Goal: Information Seeking & Learning: Find specific fact

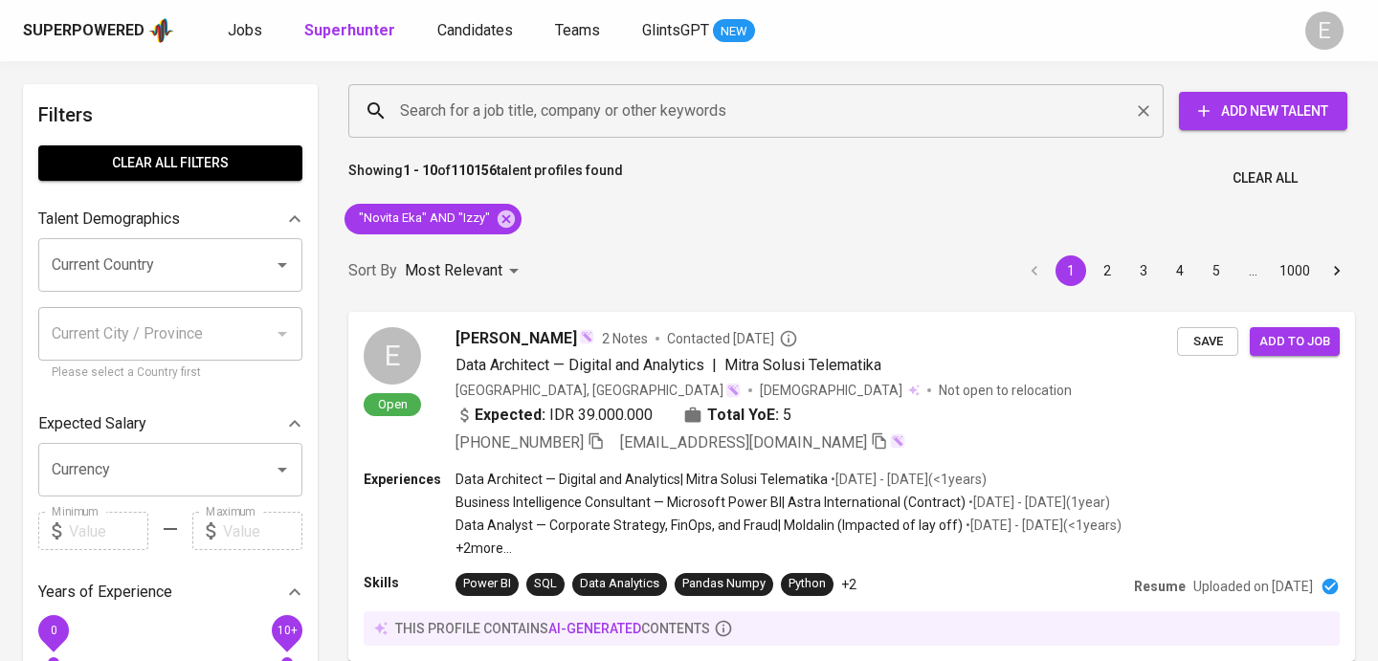
click at [433, 121] on input "Search for a job title, company or other keywords" at bounding box center [760, 111] width 731 height 36
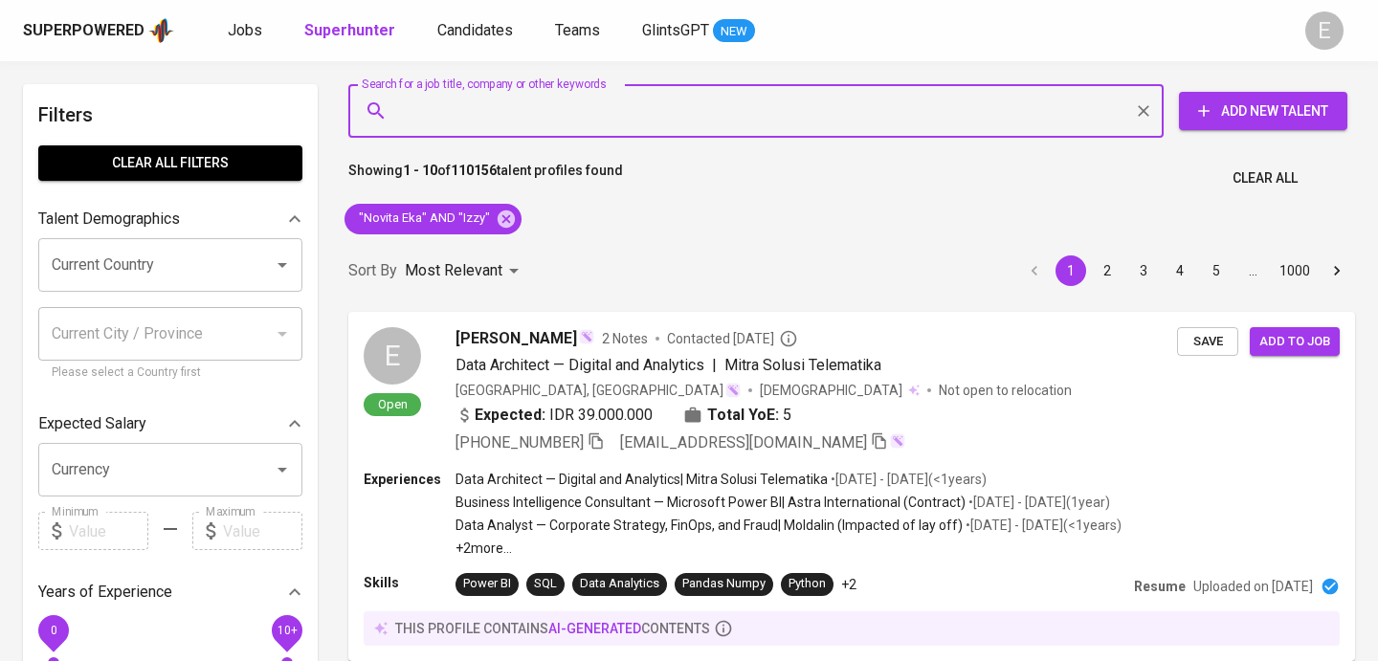
paste input "[EMAIL_ADDRESS][DOMAIN_NAME]"
type input "[EMAIL_ADDRESS][DOMAIN_NAME]"
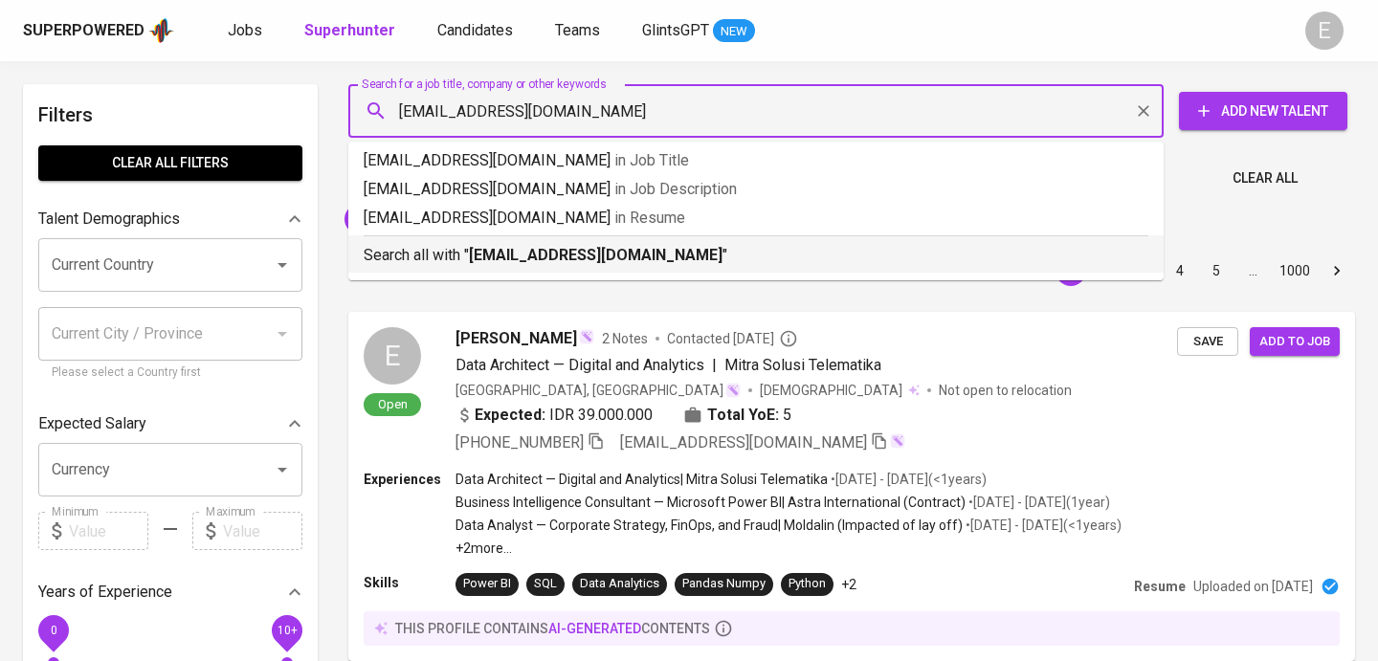
click at [502, 247] on b "[EMAIL_ADDRESS][DOMAIN_NAME]" at bounding box center [596, 255] width 254 height 18
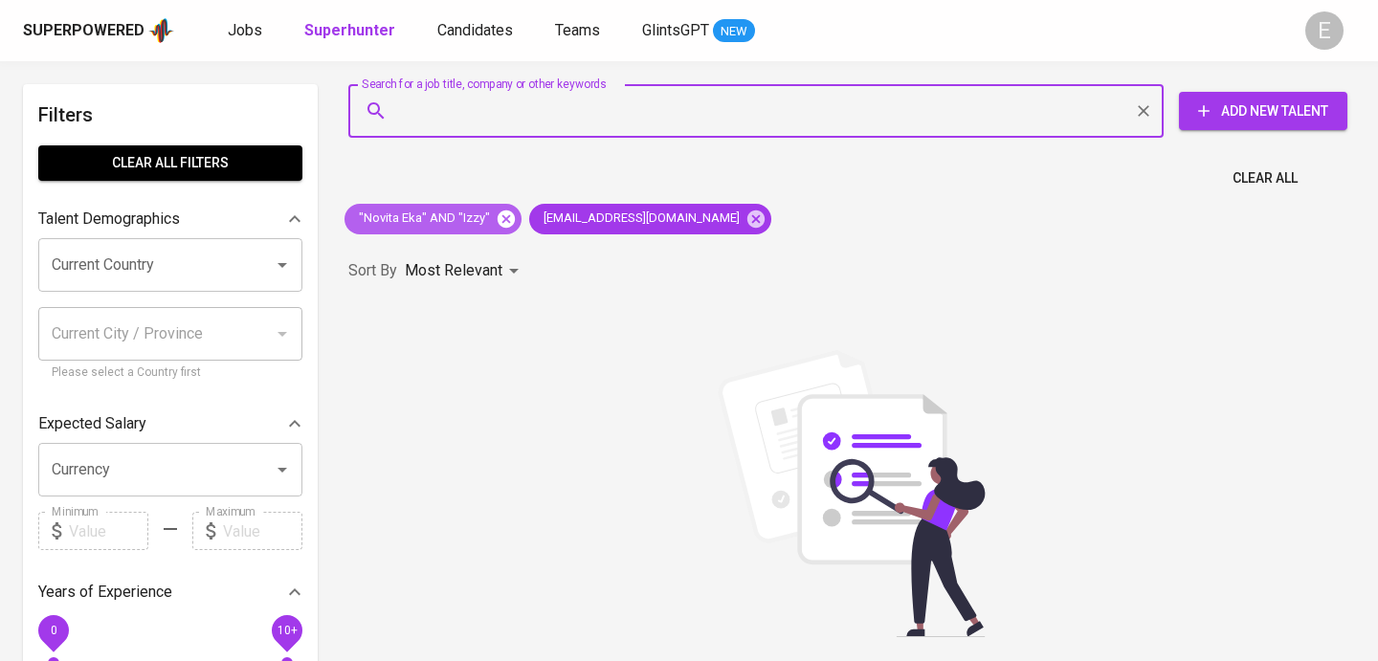
click at [506, 218] on icon at bounding box center [505, 218] width 17 height 17
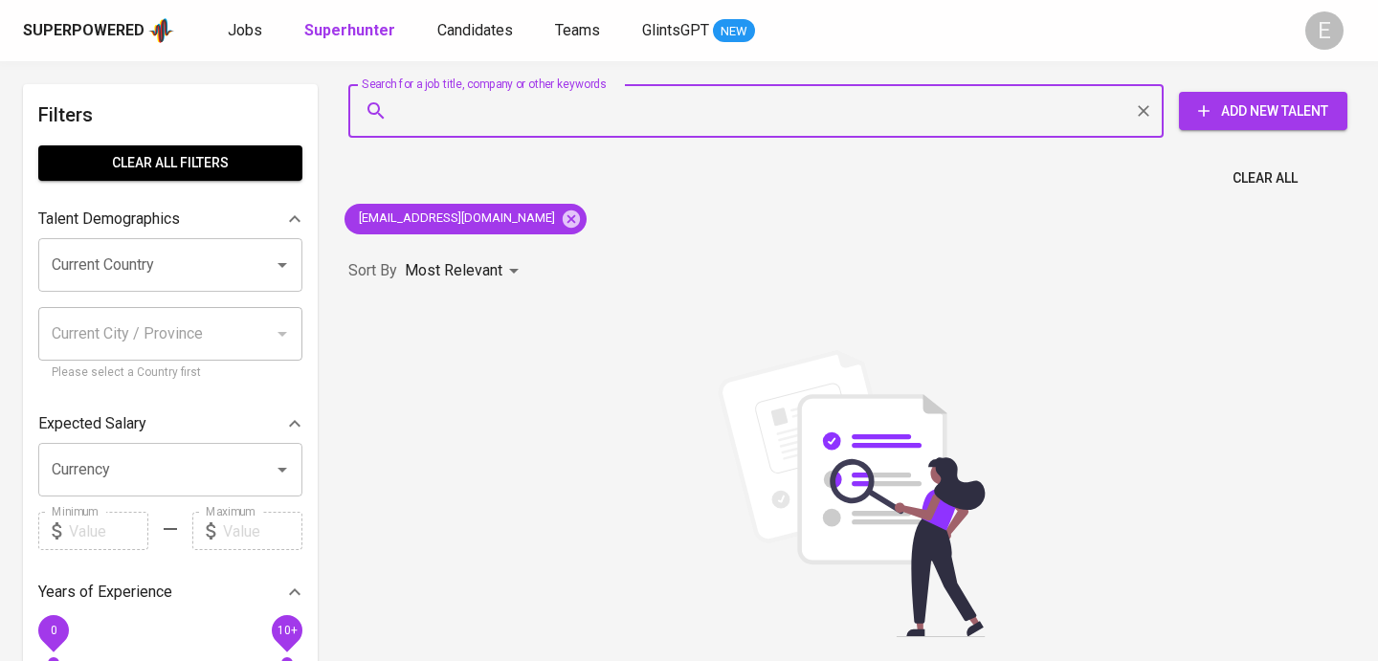
click at [447, 121] on input "Search for a job title, company or other keywords" at bounding box center [760, 111] width 731 height 36
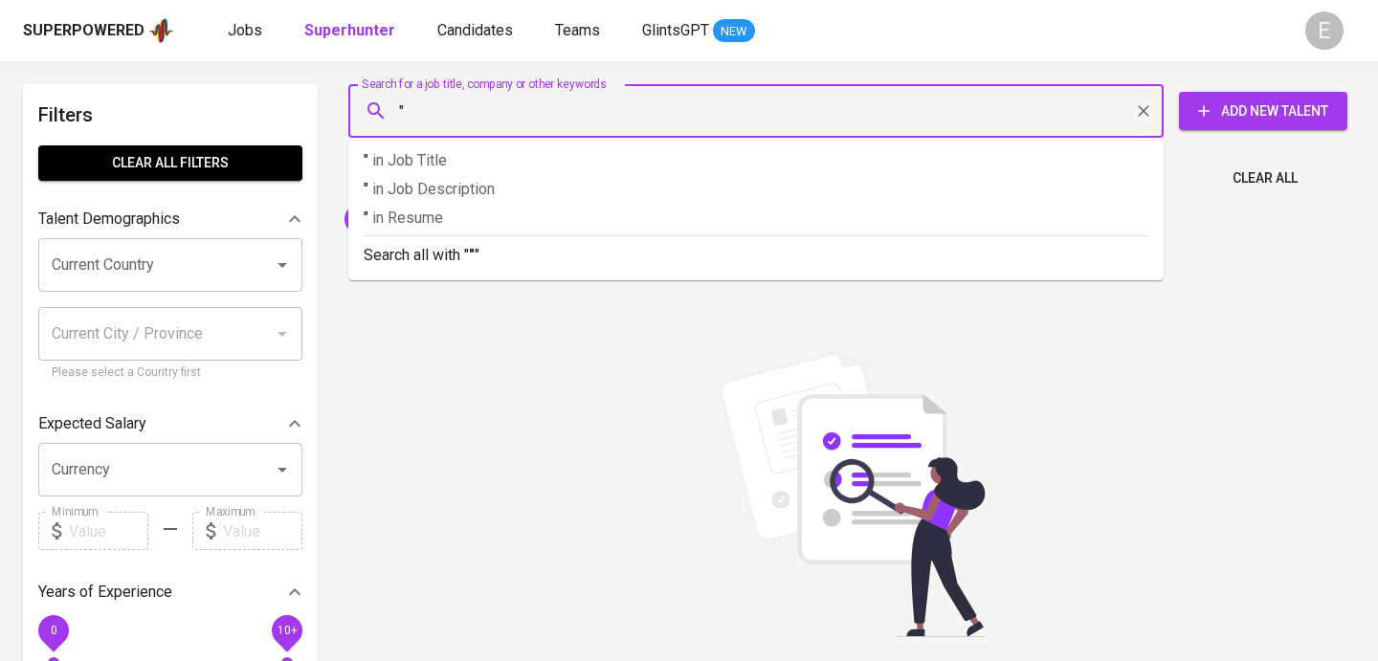
paste input "[PERSON_NAME]"
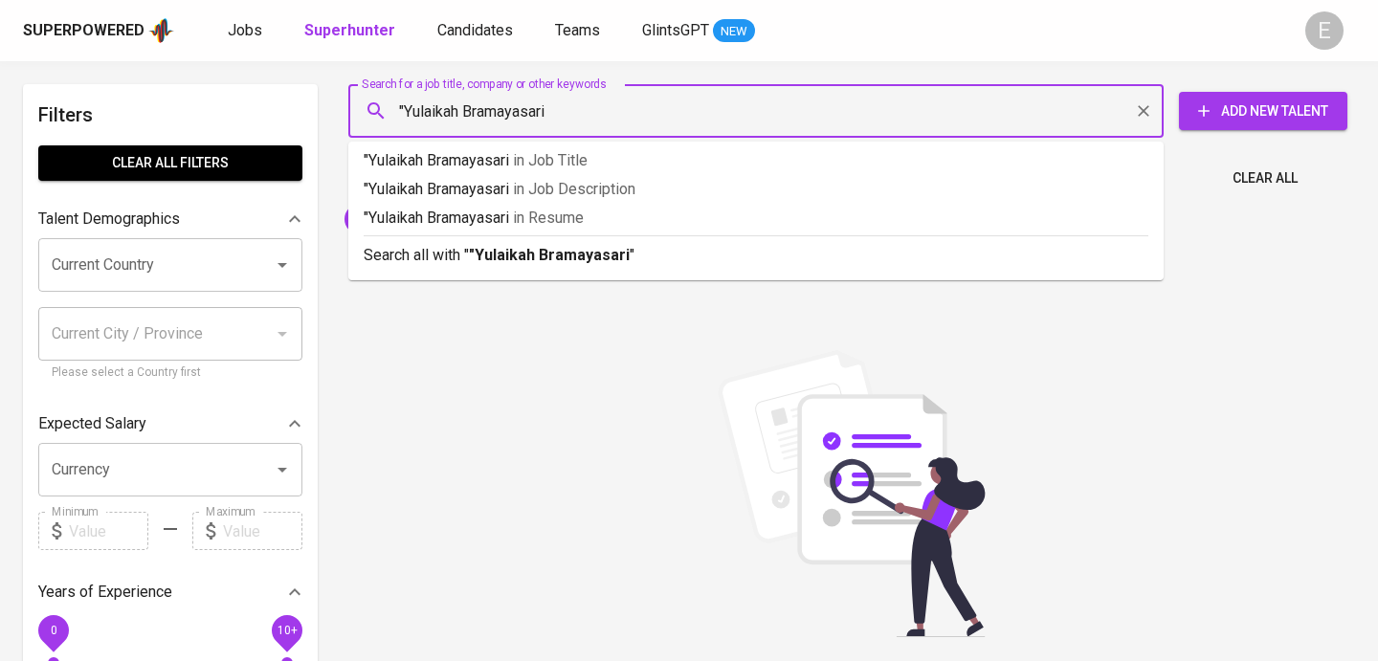
type input ""Yulaikah Bramayasari""
click at [455, 247] on p "Search all with " "[PERSON_NAME]" "" at bounding box center [756, 255] width 784 height 23
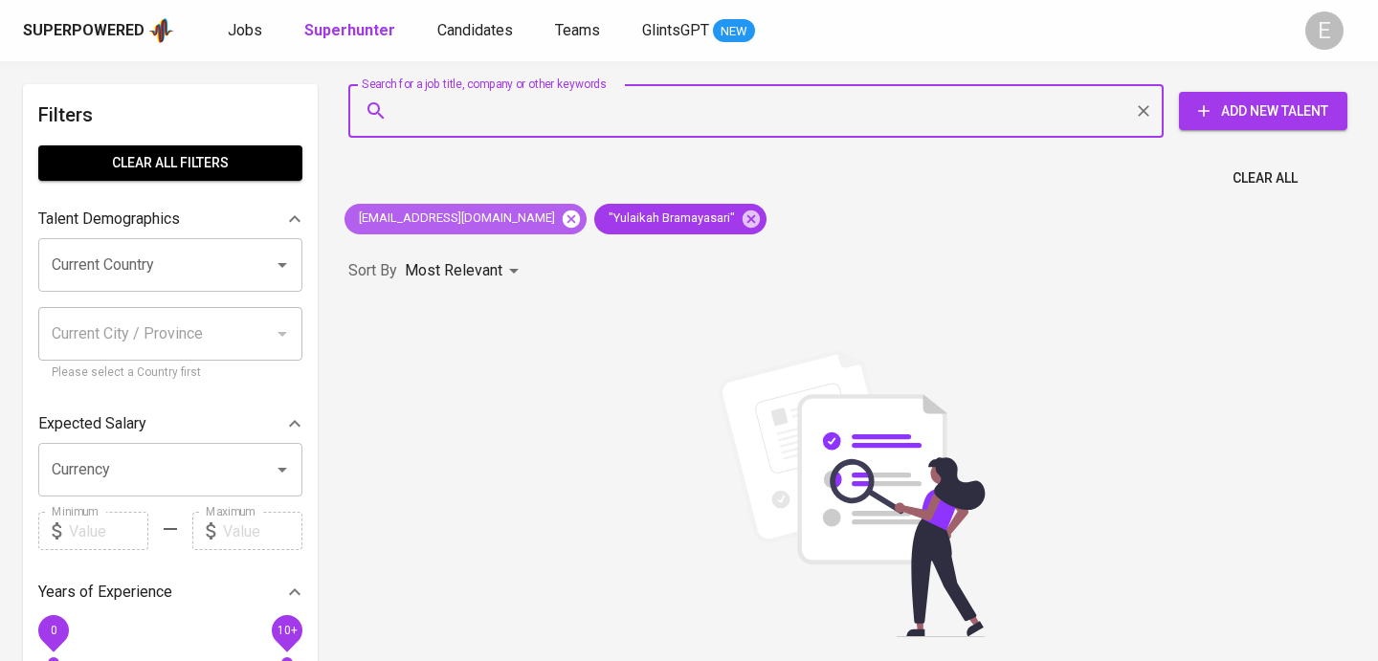
click at [563, 225] on icon at bounding box center [571, 218] width 17 height 17
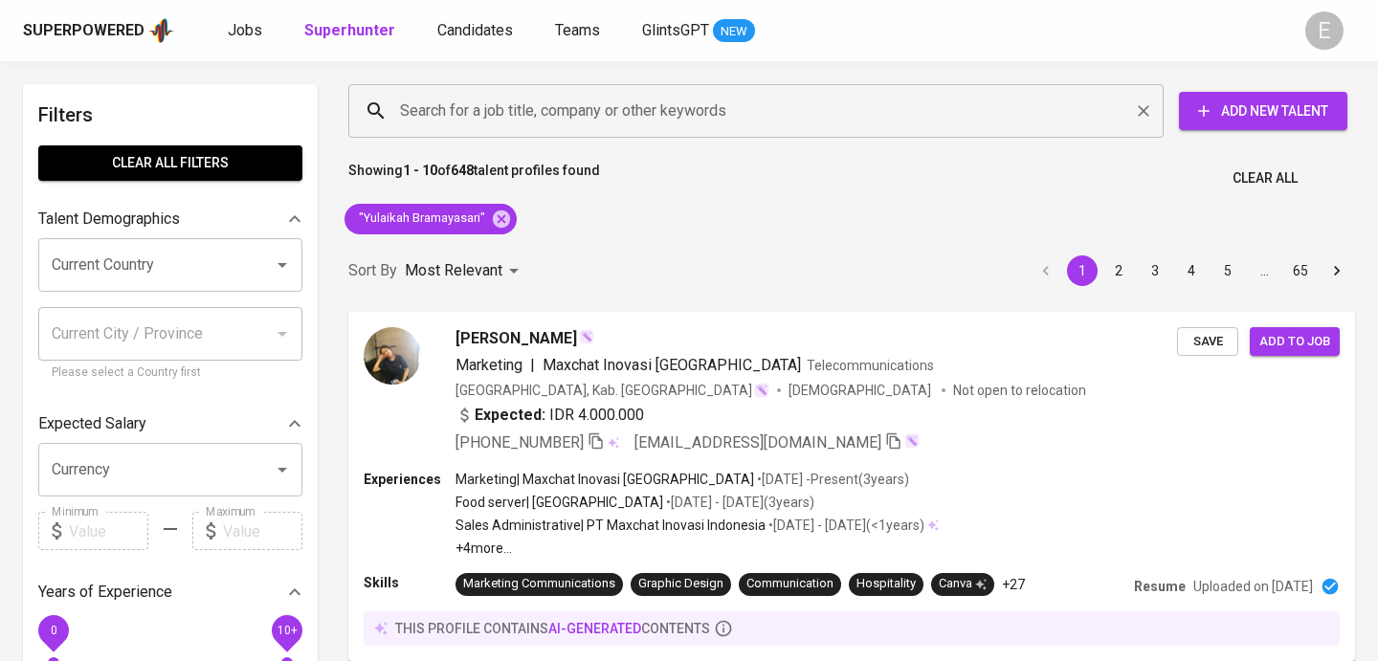
click at [484, 110] on input "Search for a job title, company or other keywords" at bounding box center [760, 111] width 731 height 36
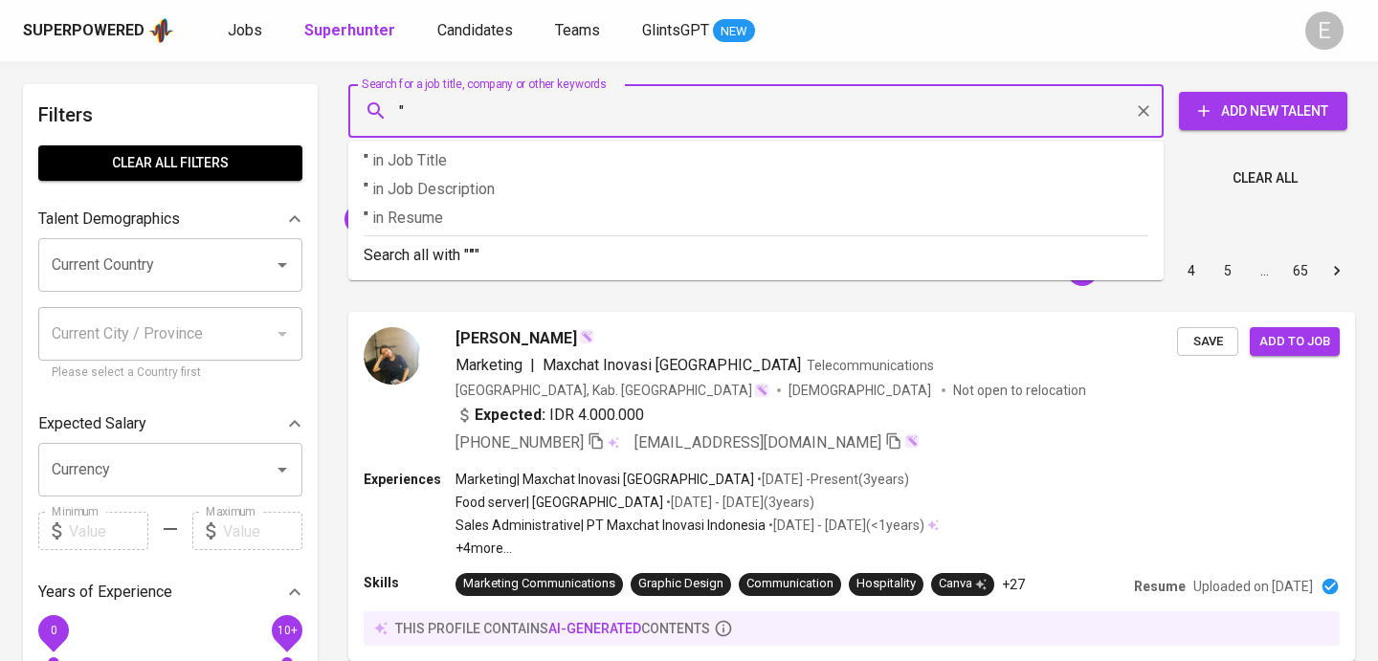
paste input "[PERSON_NAME]"
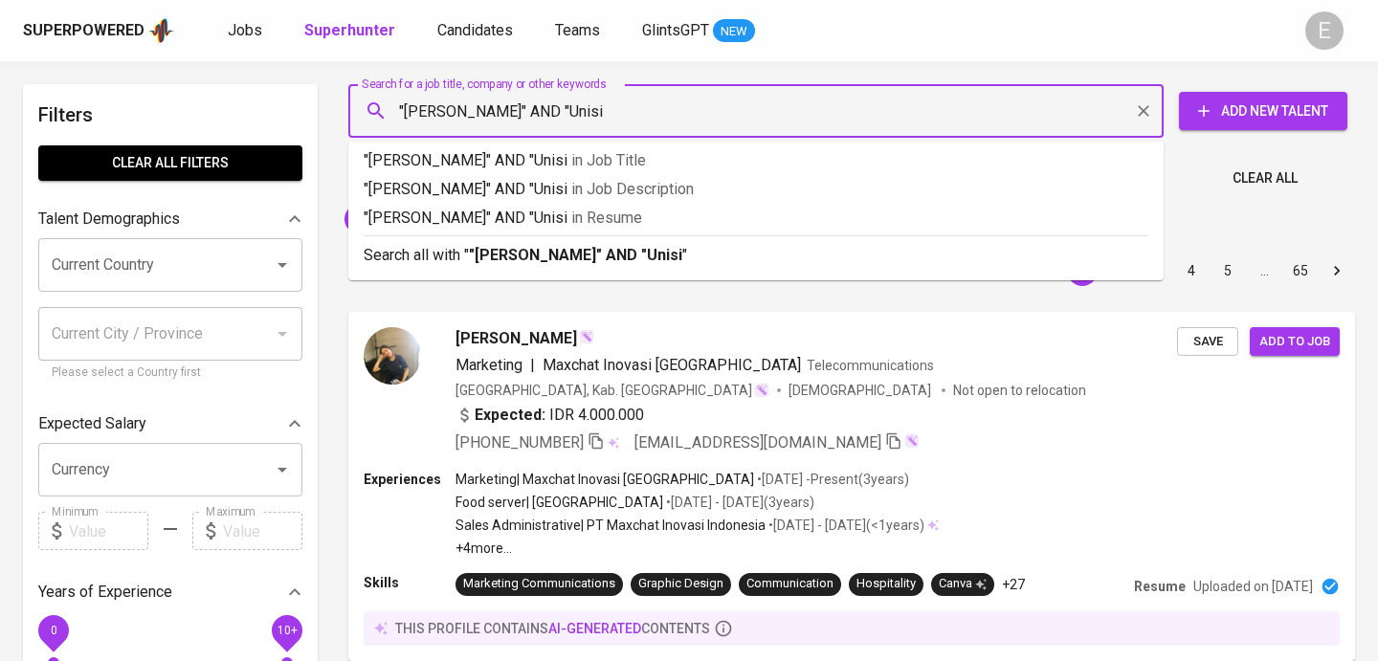
type input ""[PERSON_NAME]" AND "Unisi""
click at [505, 241] on div "Search all with " "[PERSON_NAME]" AND "Unisi" "" at bounding box center [756, 251] width 784 height 32
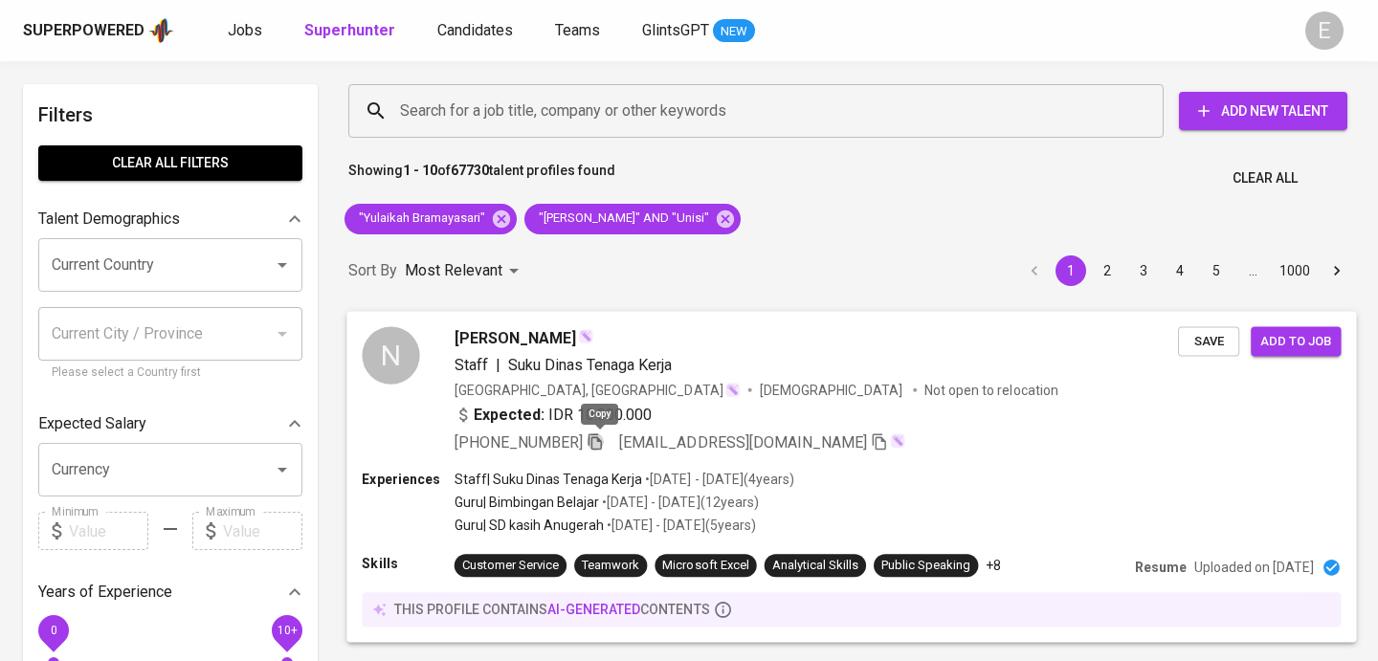
click at [597, 436] on icon "button" at bounding box center [594, 441] width 13 height 16
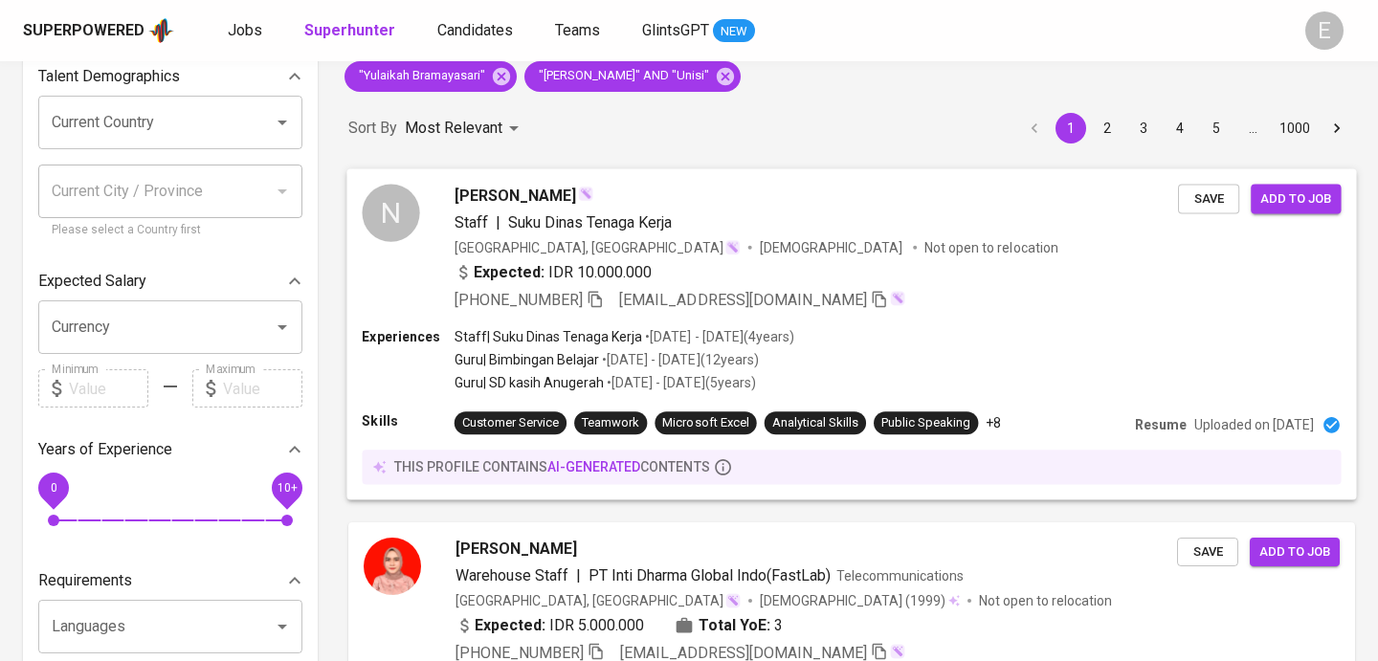
scroll to position [121, 0]
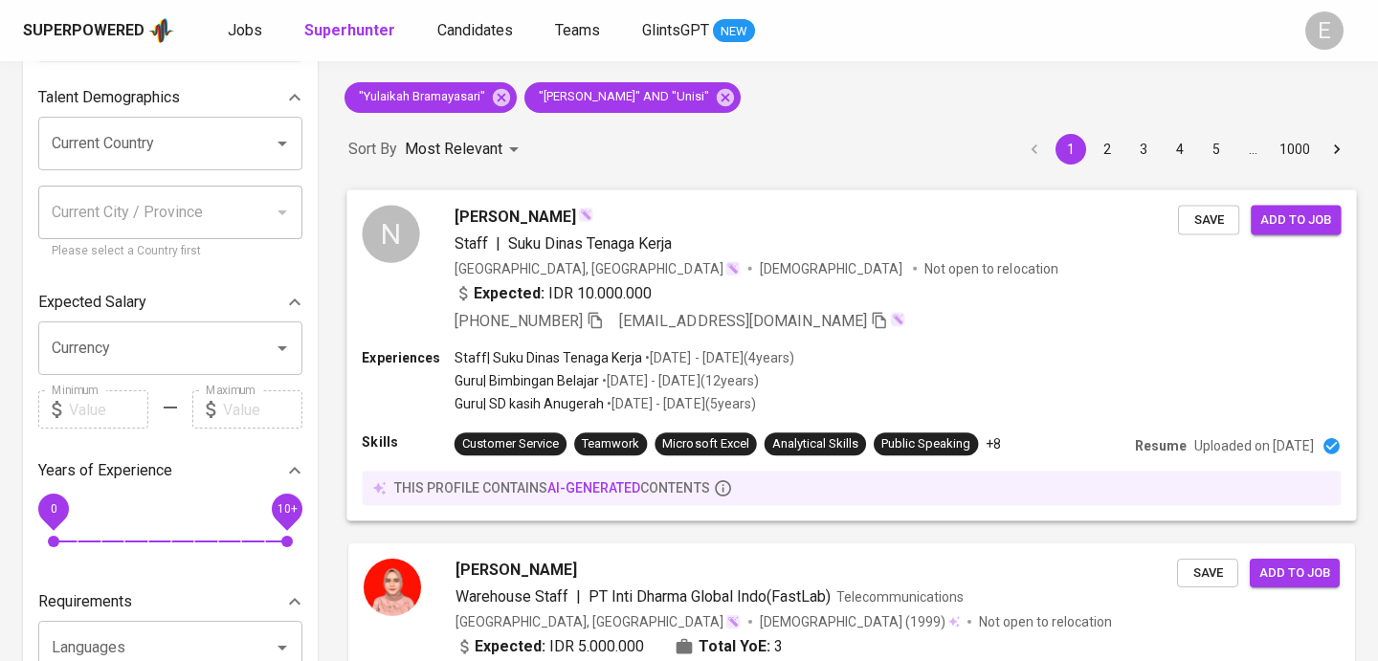
click at [706, 230] on div "[PERSON_NAME] Staff | Suku Dinas Tenaga Kerja [GEOGRAPHIC_DATA], [GEOGRAPHIC_DA…" at bounding box center [815, 268] width 723 height 127
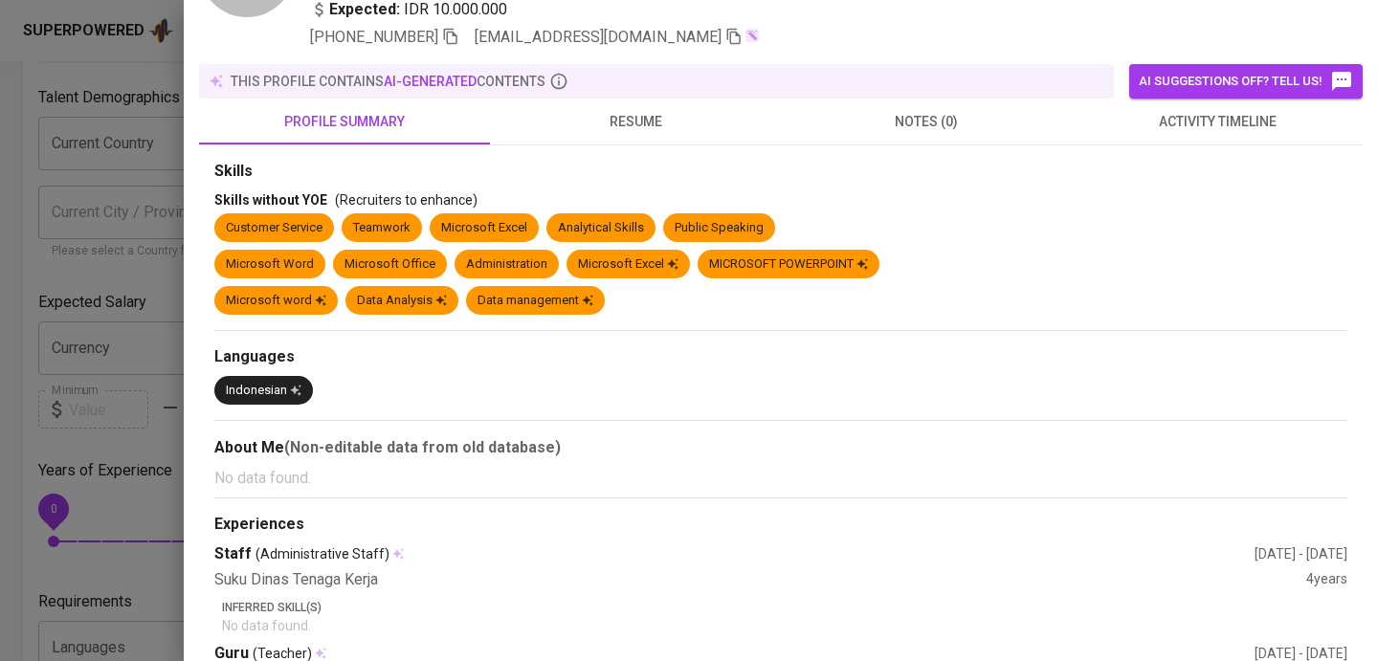
scroll to position [0, 0]
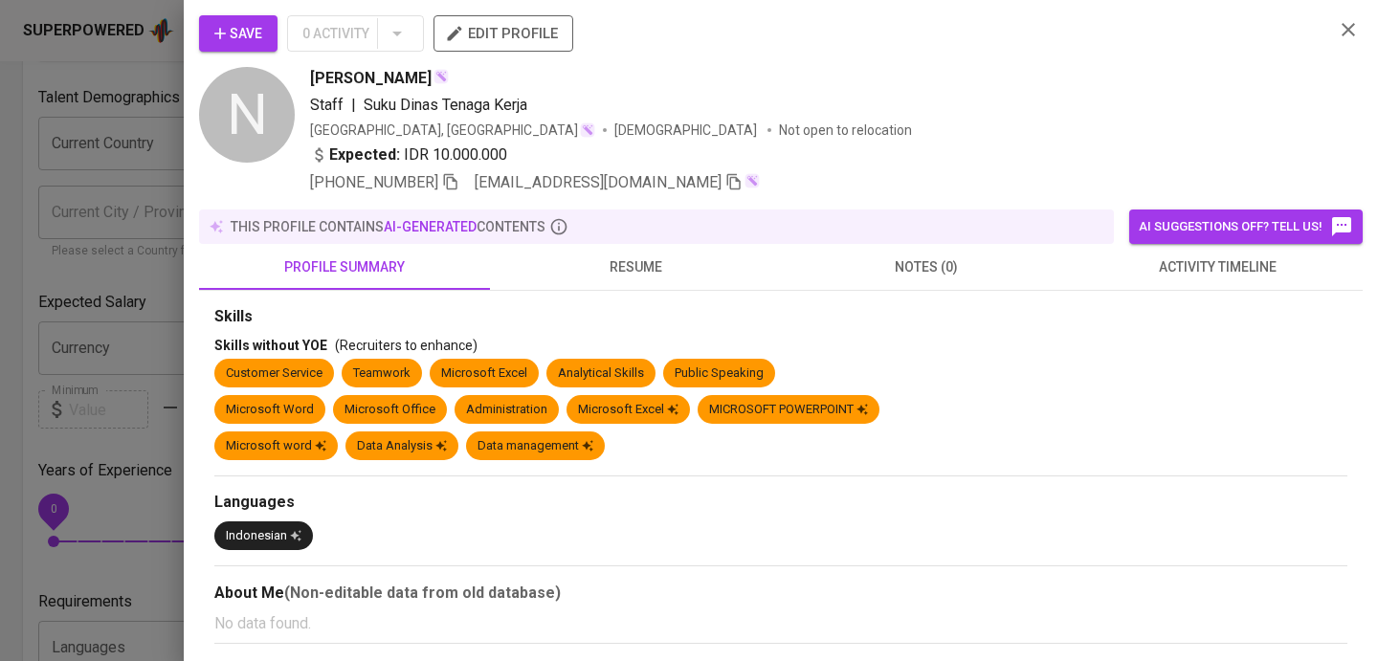
click at [605, 249] on button "resume" at bounding box center [635, 267] width 291 height 46
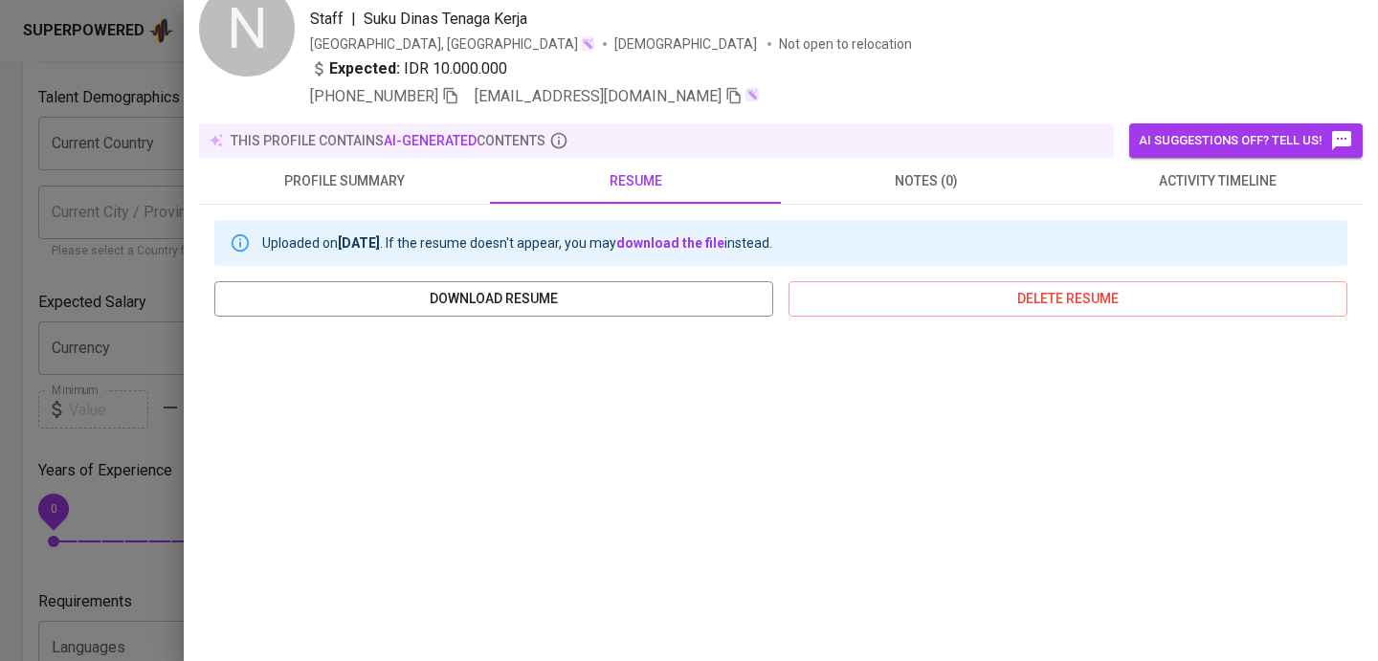
scroll to position [221, 0]
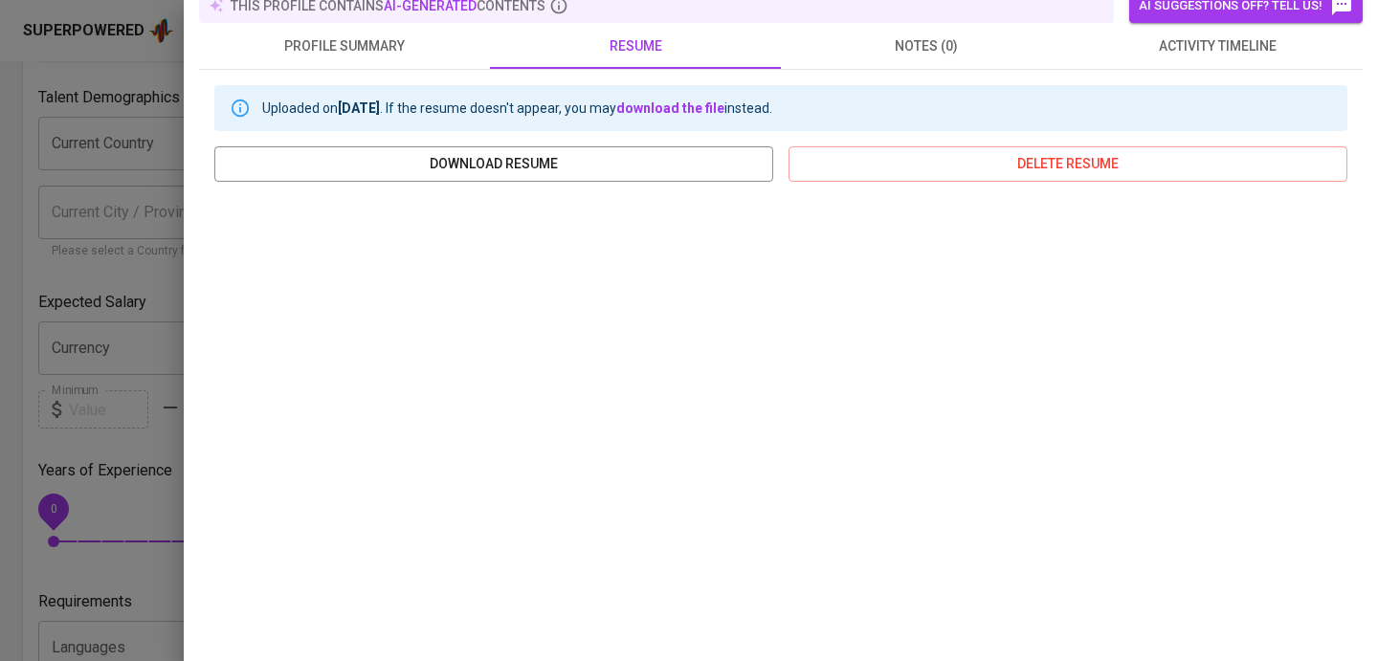
click at [133, 151] on div at bounding box center [689, 330] width 1378 height 661
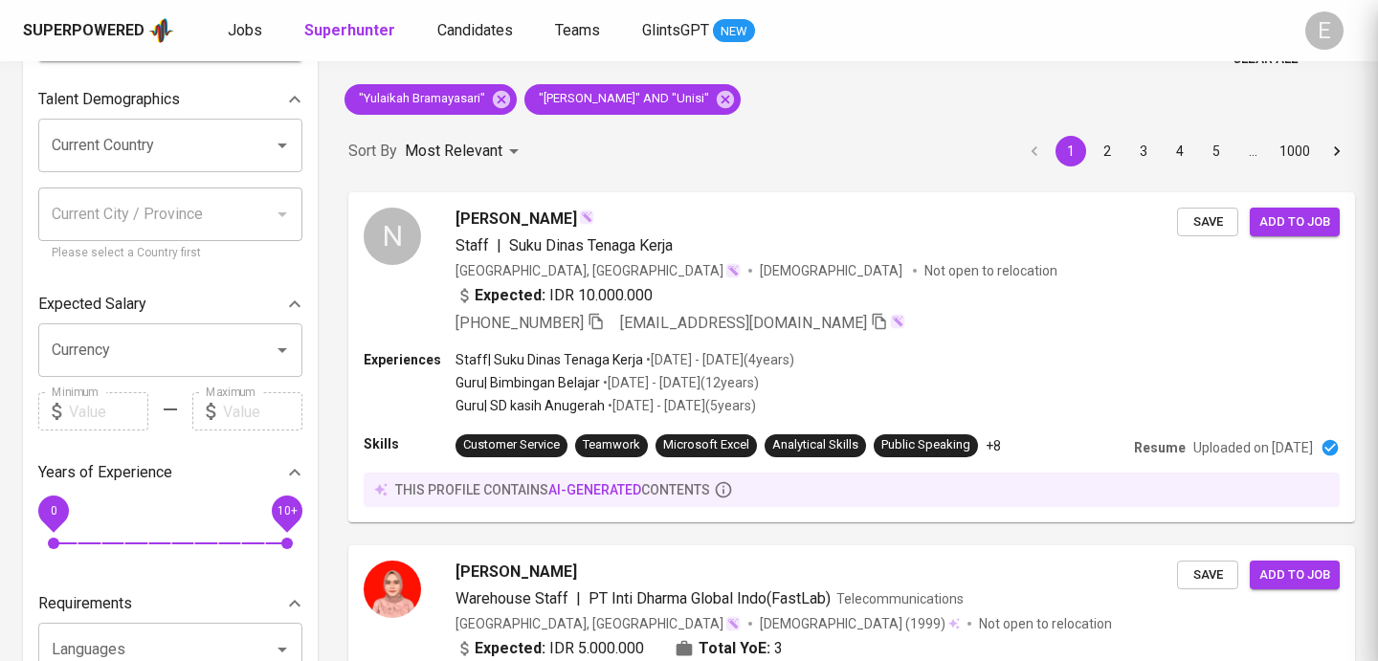
scroll to position [0, 0]
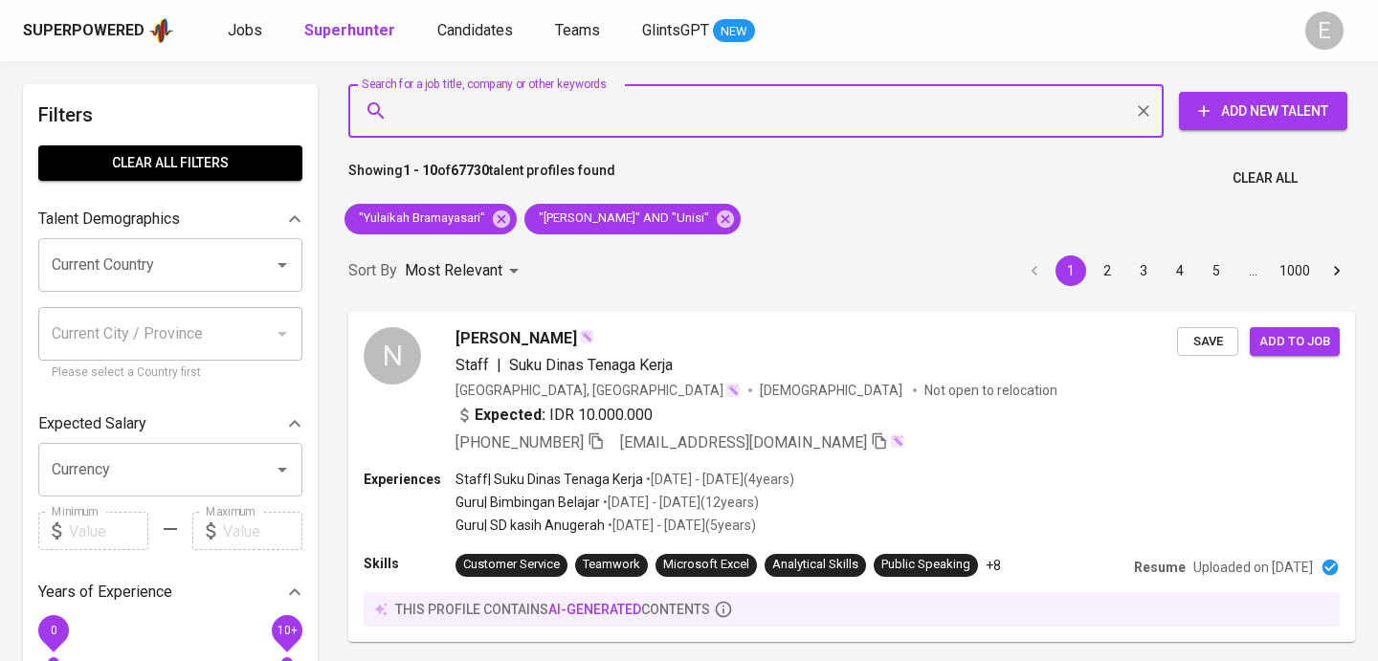
click at [397, 112] on input "Search for a job title, company or other keywords" at bounding box center [760, 111] width 731 height 36
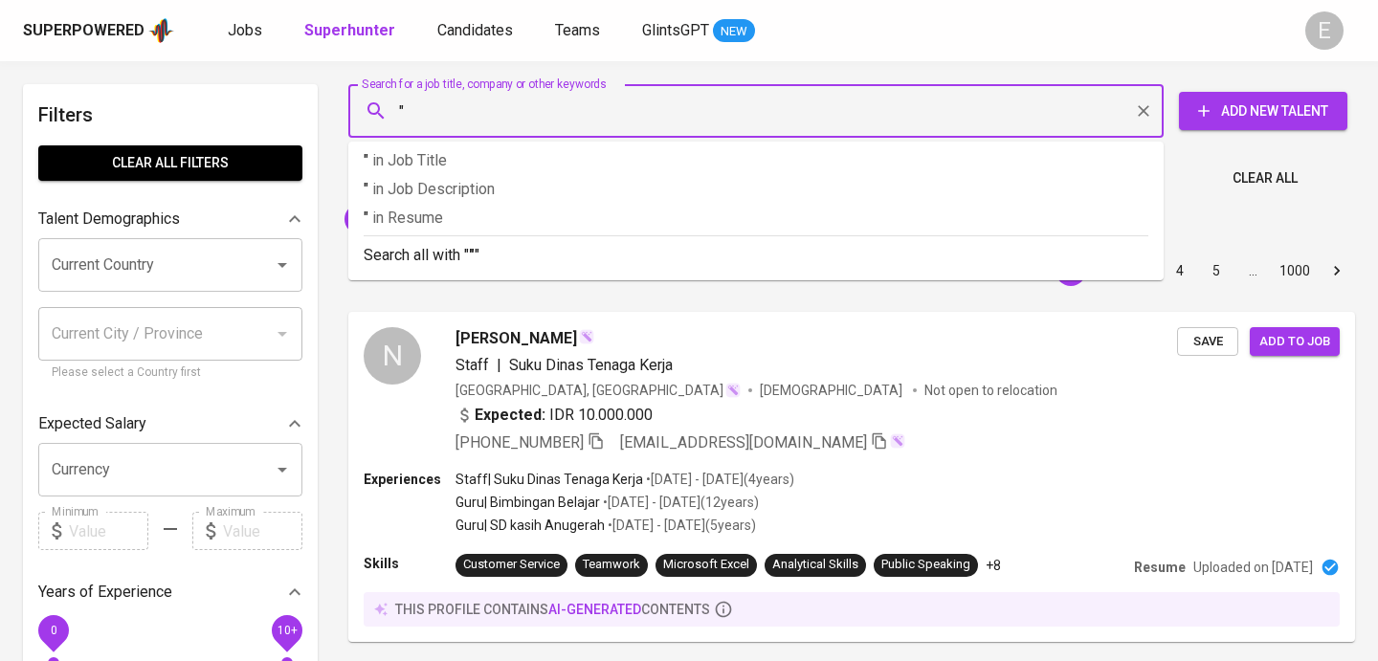
paste input "[PERSON_NAME]"
type input ""Didin Mujahidin""
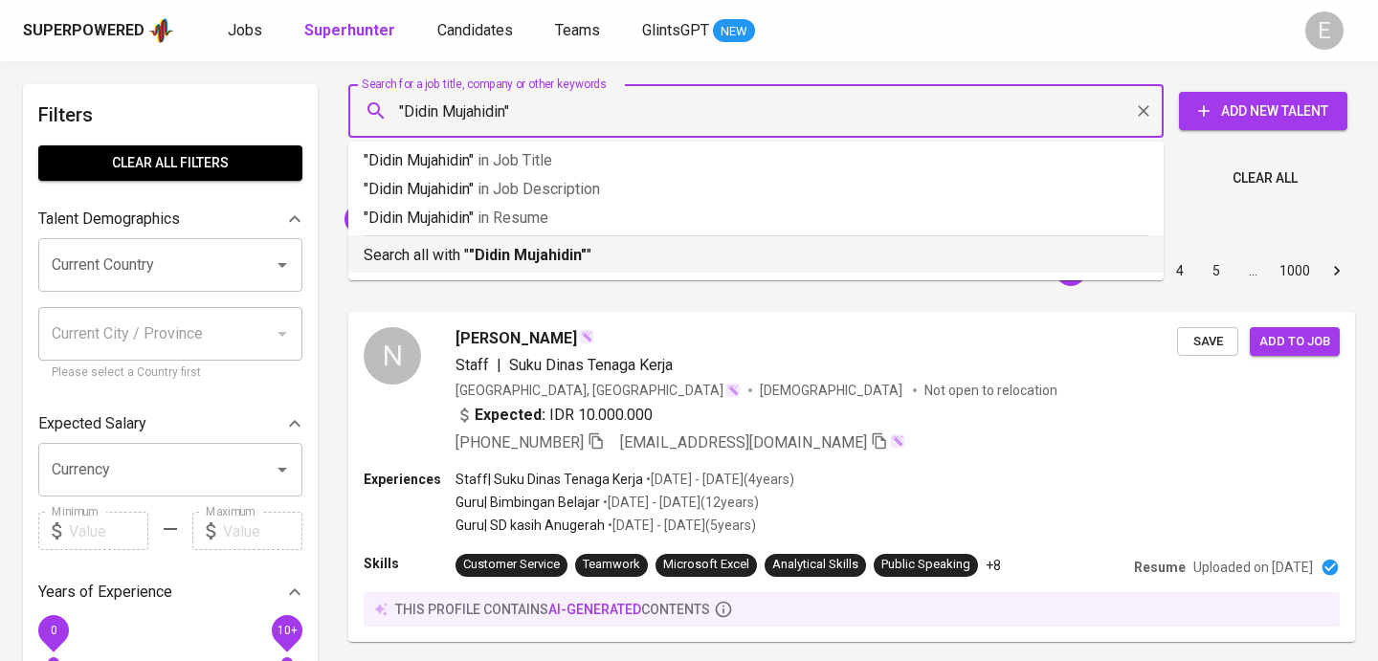
click at [467, 256] on p "Search all with " "Didin Mujahidin" "" at bounding box center [756, 255] width 784 height 23
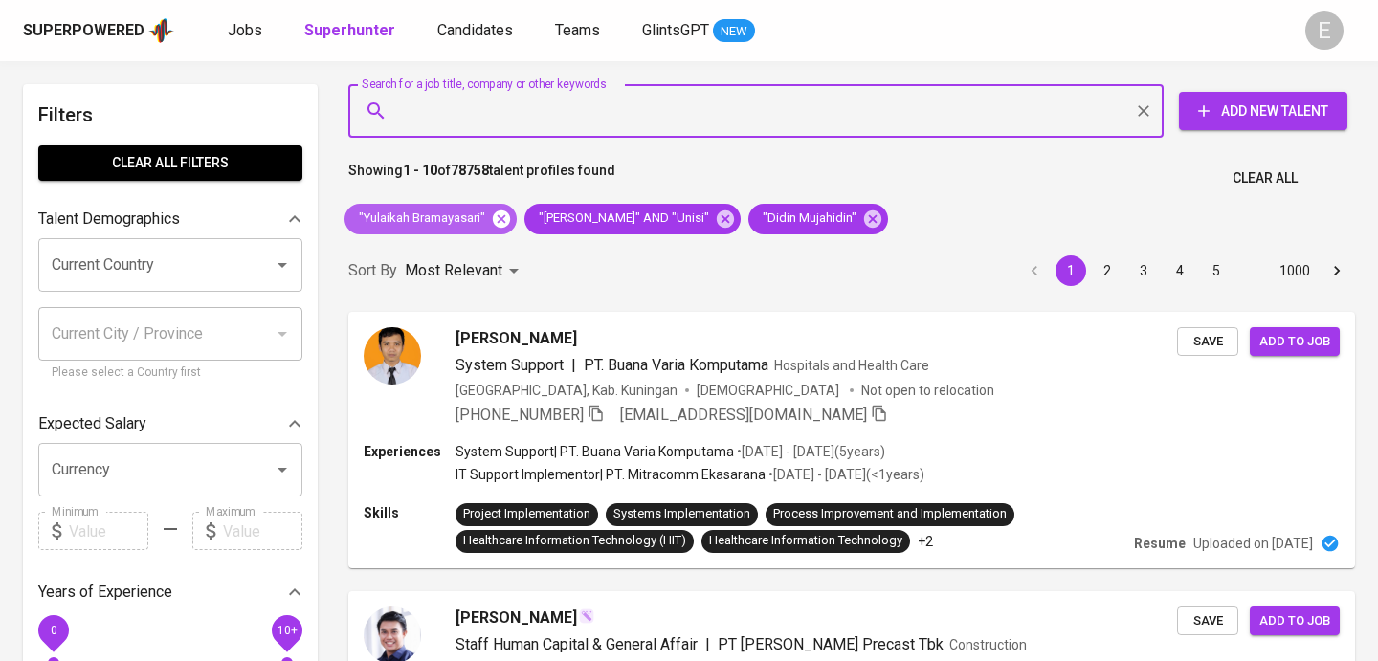
click at [504, 220] on icon at bounding box center [501, 219] width 21 height 21
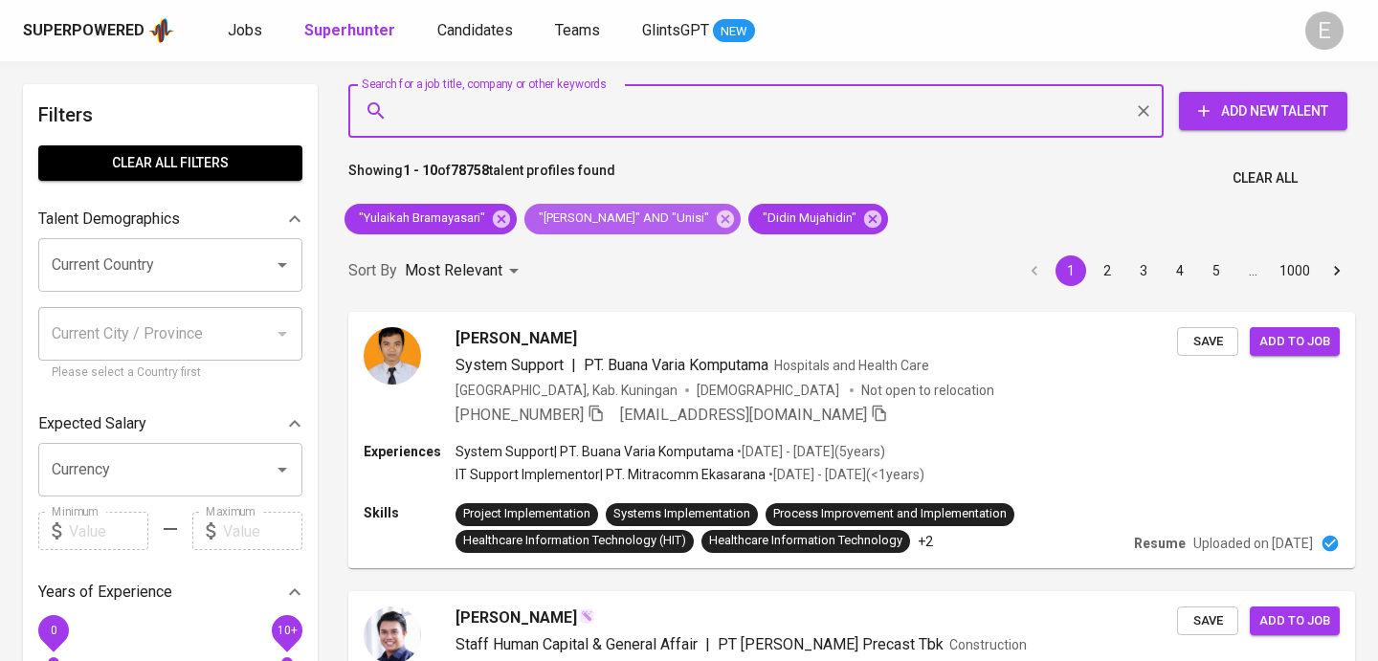
click at [524, 219] on span ""[PERSON_NAME]" AND "Unisi"" at bounding box center [622, 219] width 196 height 18
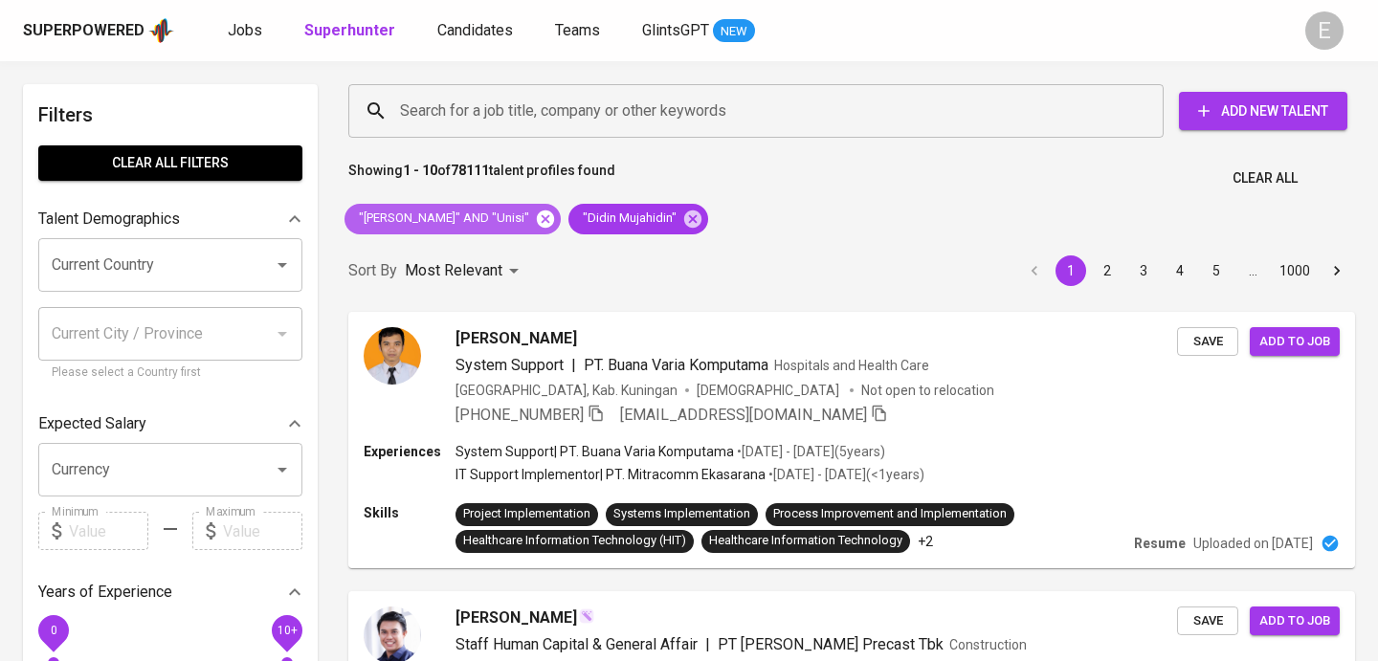
click at [537, 214] on icon at bounding box center [545, 218] width 17 height 17
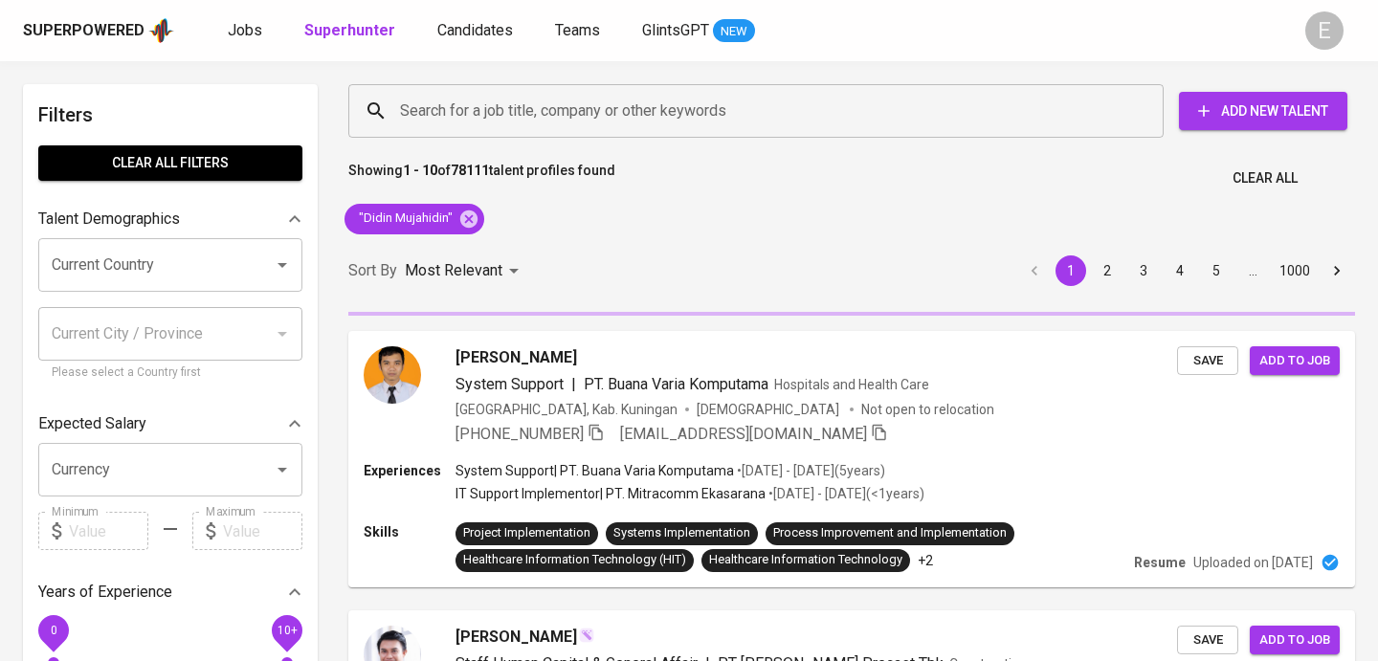
click at [443, 215] on span ""Didin Mujahidin"" at bounding box center [404, 219] width 120 height 18
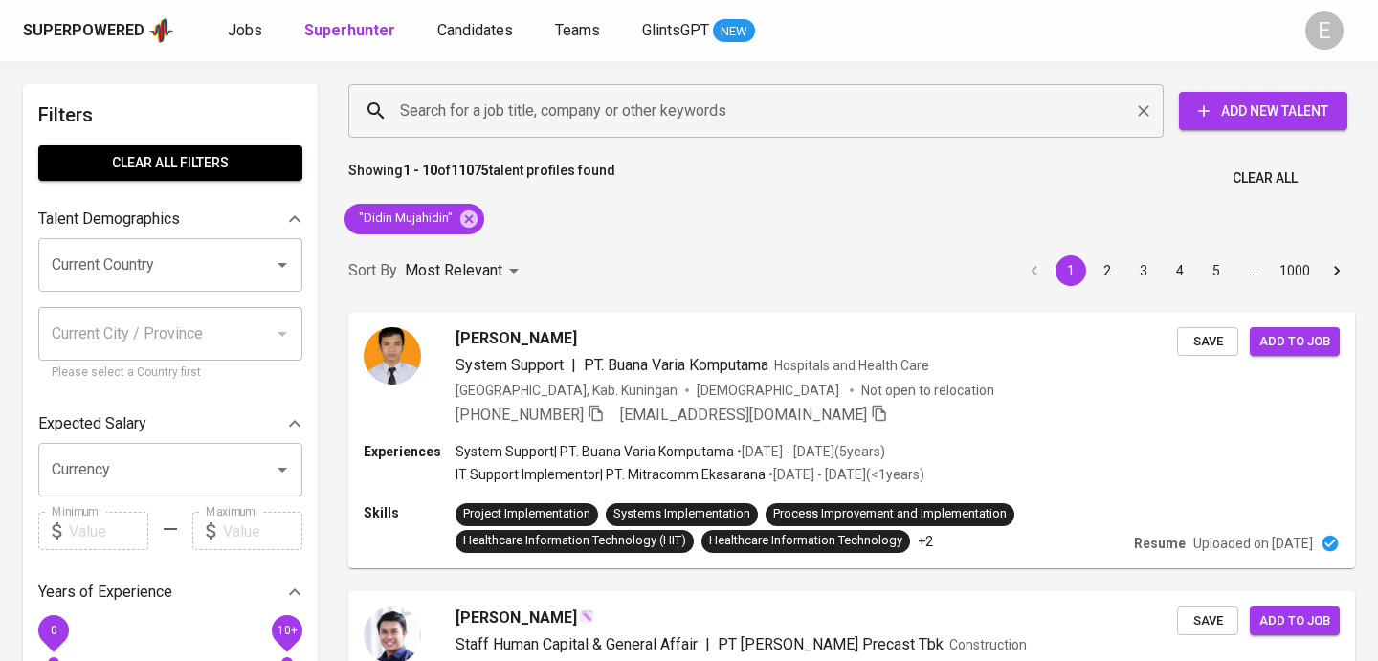
click at [581, 117] on input "Search for a job title, company or other keywords" at bounding box center [760, 111] width 731 height 36
paste input "bayubudi54@gmail.com"
type input "bayubudi54@gmail.com"
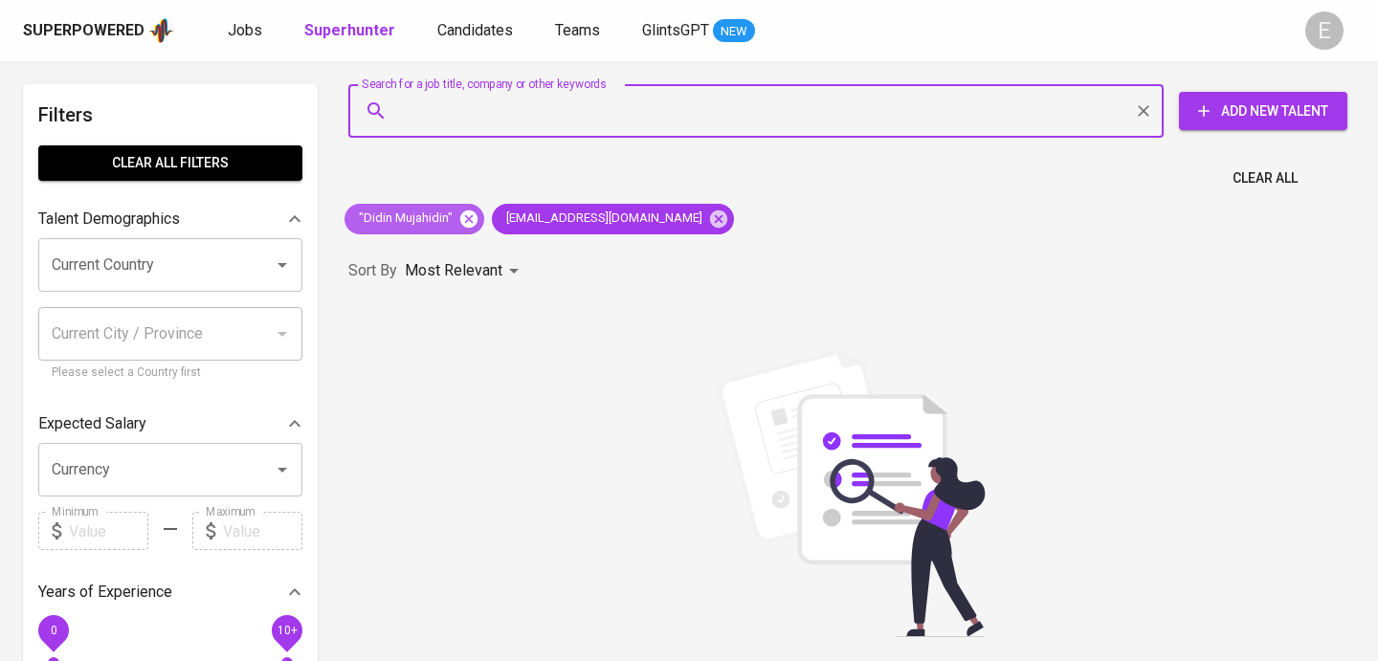
click at [464, 216] on icon at bounding box center [468, 218] width 17 height 17
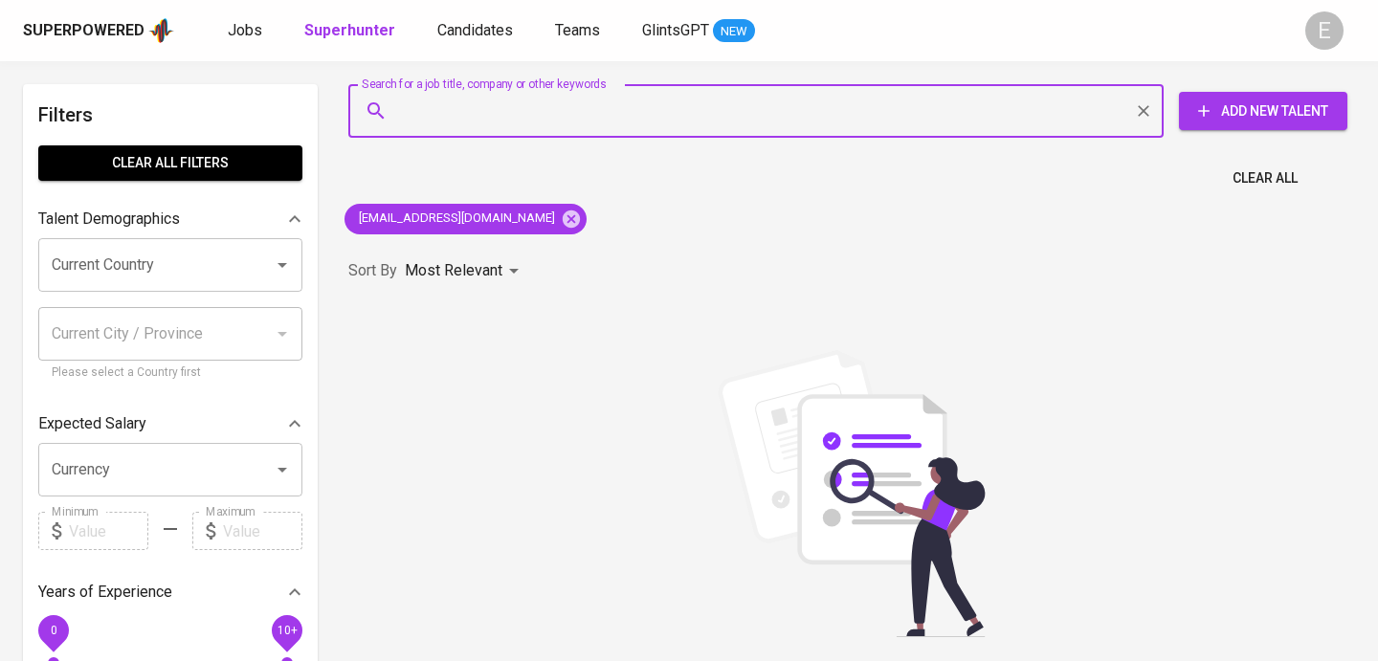
click at [571, 119] on input "Search for a job title, company or other keywords" at bounding box center [760, 111] width 731 height 36
paste input "x.mbozen@gmail.com"
type input "x.mbozen@gmail.com"
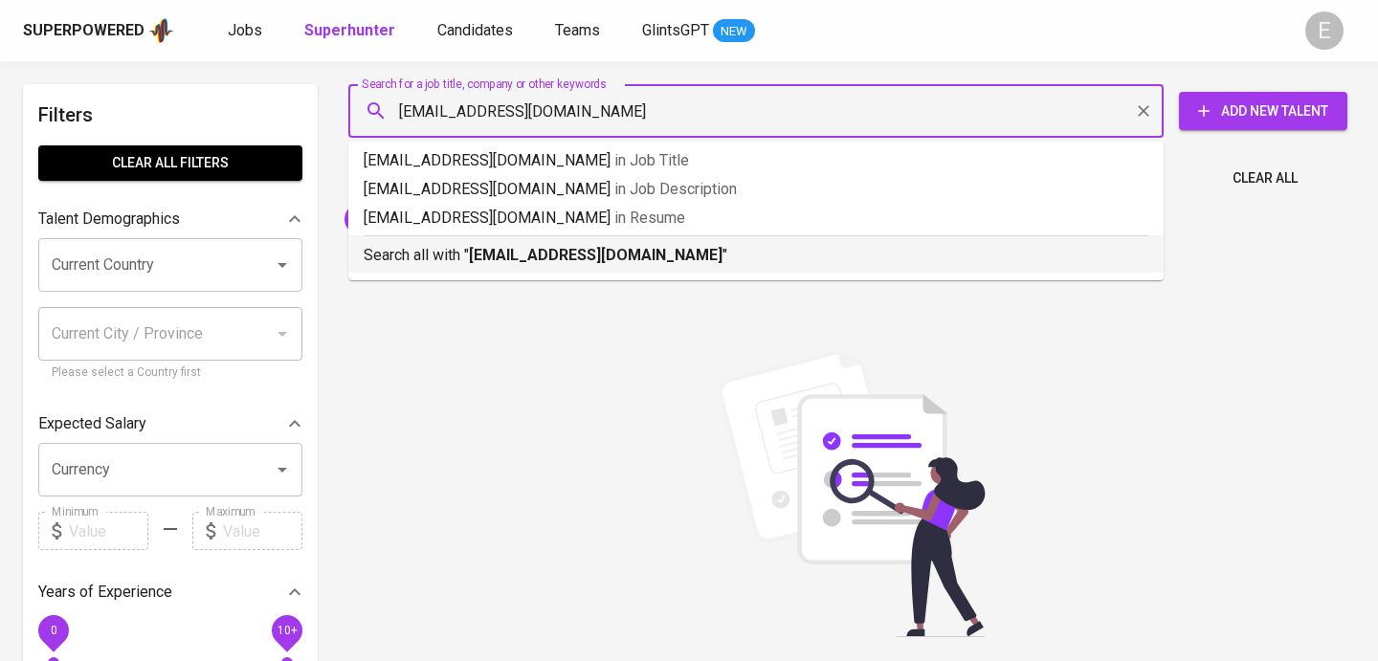
click at [579, 260] on b "x.mbozen@gmail.com" at bounding box center [596, 255] width 254 height 18
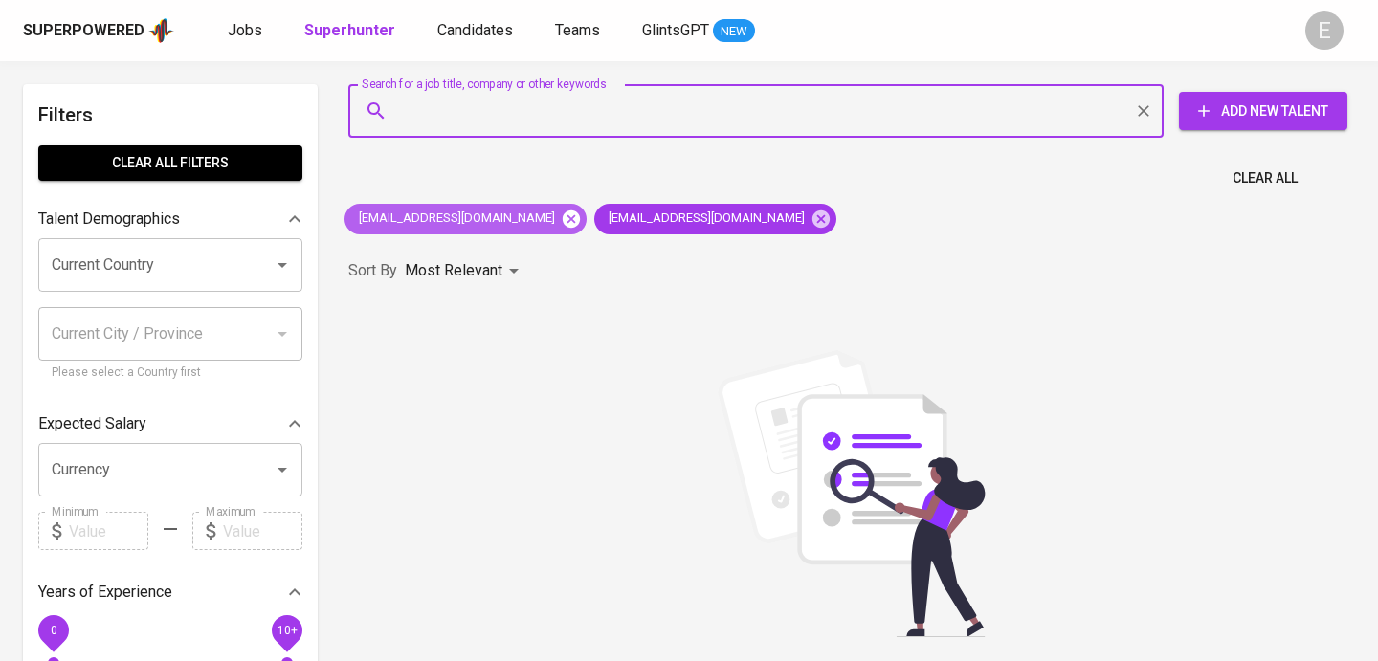
click at [563, 217] on icon at bounding box center [571, 218] width 17 height 17
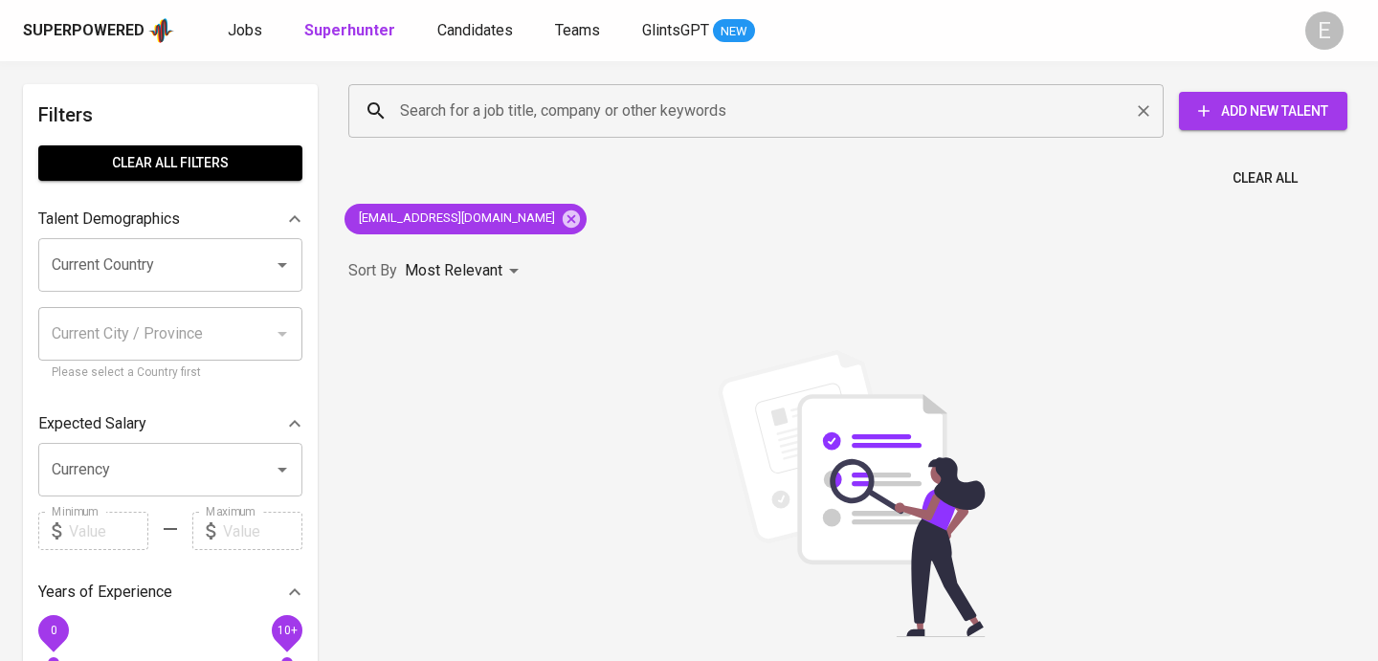
click at [459, 114] on input "Search for a job title, company or other keywords" at bounding box center [760, 111] width 731 height 36
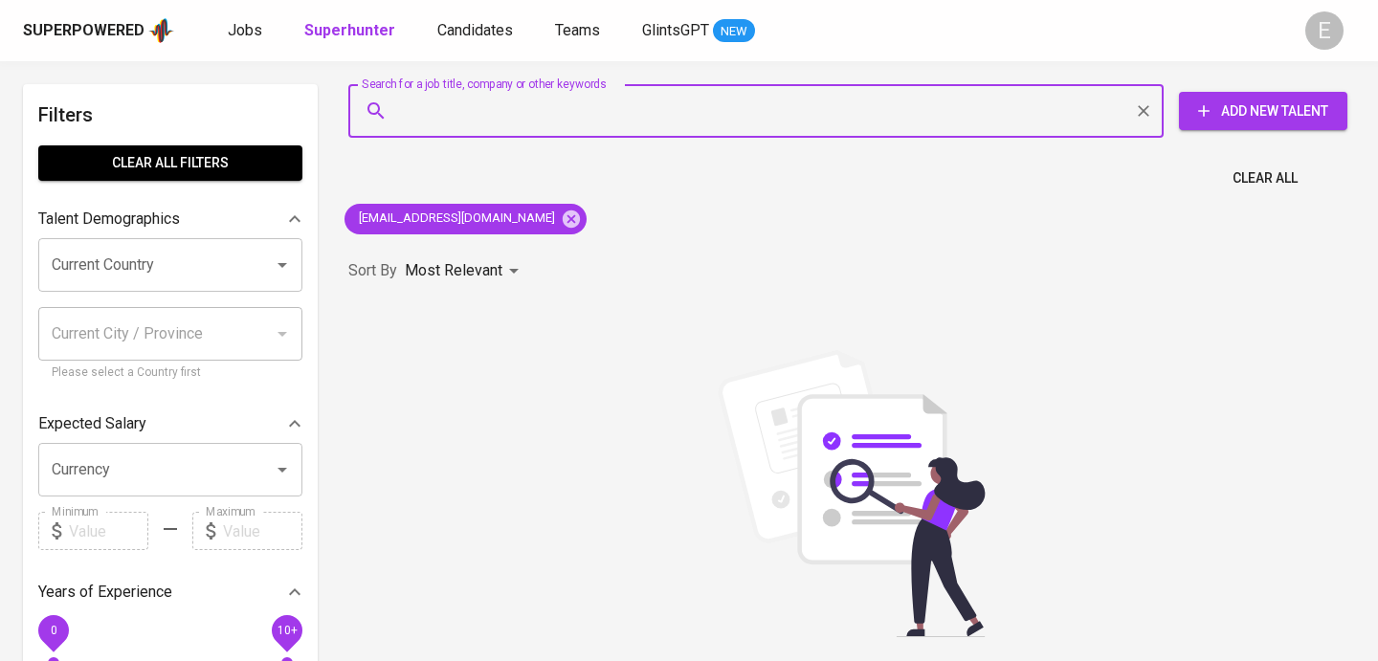
paste input "sunintel29@yahoo.com"
type input "sunintel29@yahoo.com"
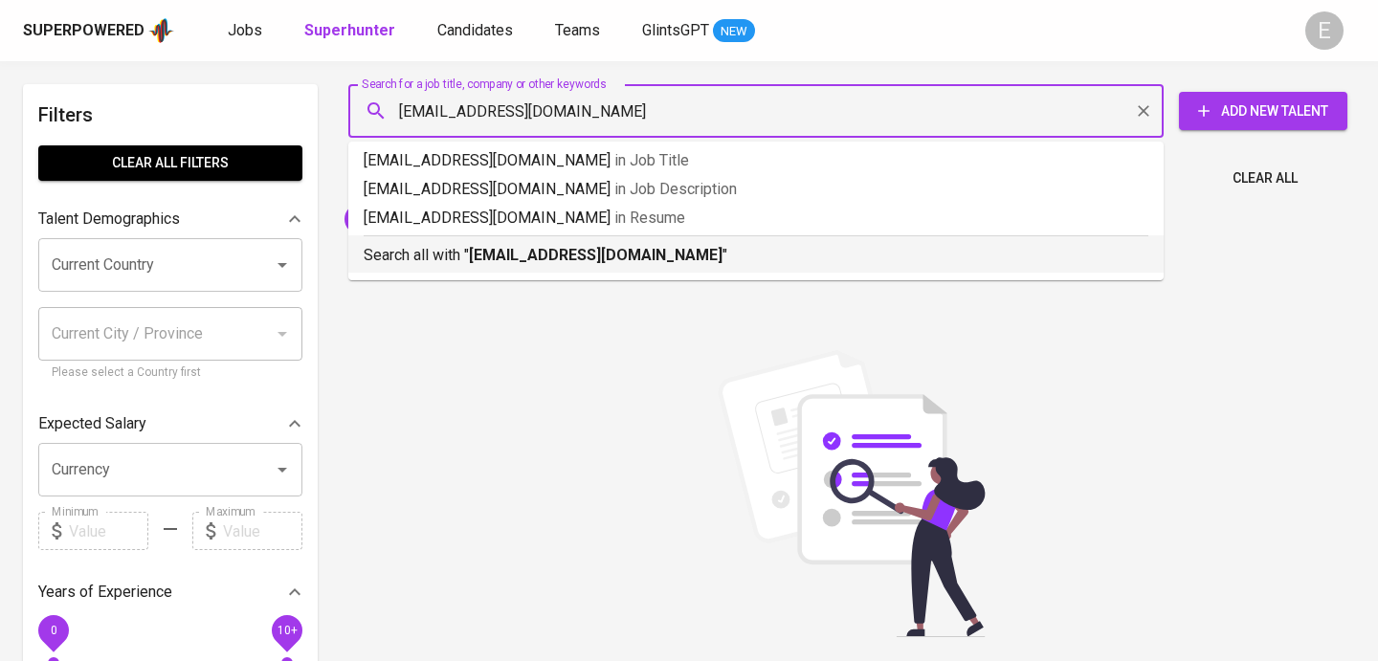
click at [452, 261] on p "Search all with " sunintel29@yahoo.com "" at bounding box center [756, 255] width 784 height 23
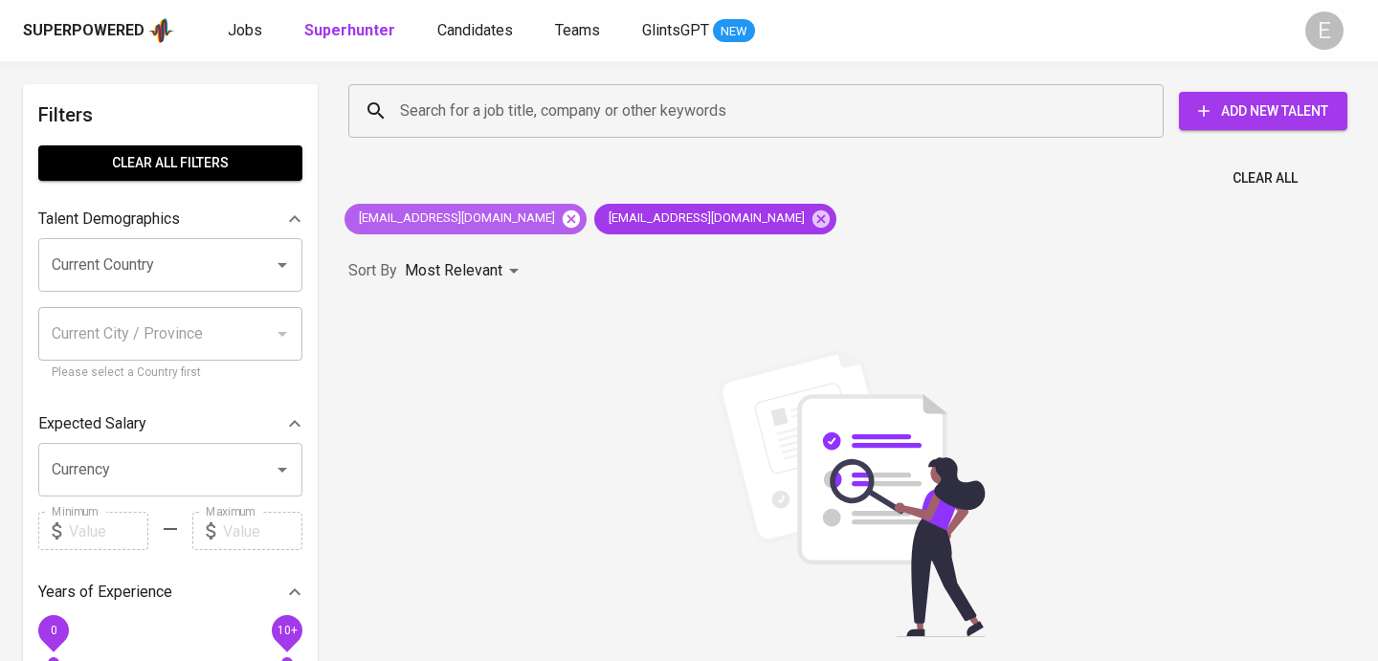
click at [563, 216] on icon at bounding box center [571, 218] width 17 height 17
